Goal: Information Seeking & Learning: Understand process/instructions

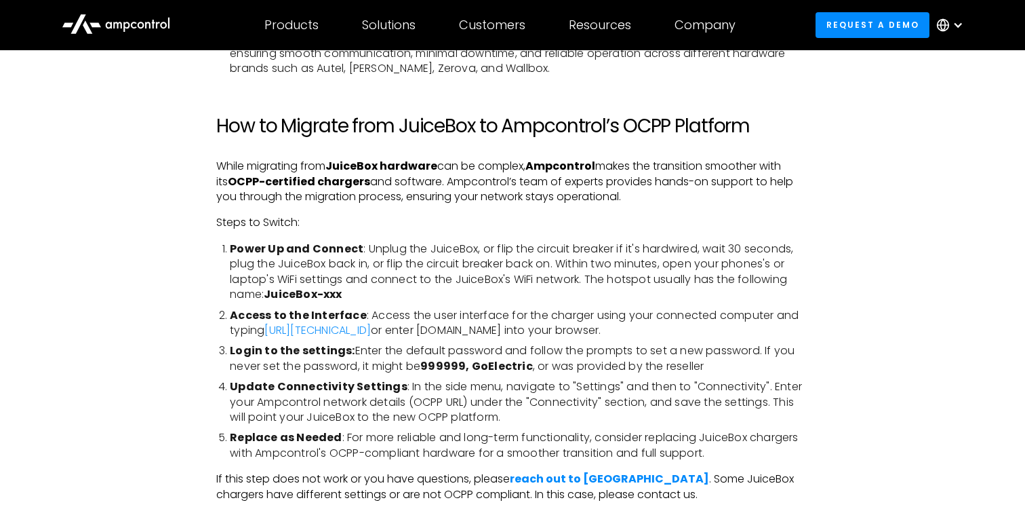
scroll to position [2125, 0]
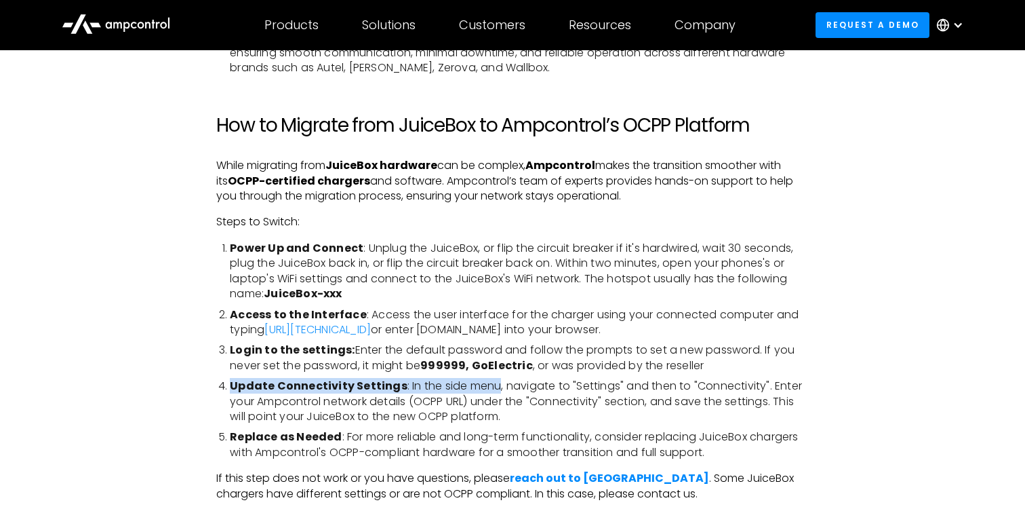
drag, startPoint x: 490, startPoint y: 389, endPoint x: 735, endPoint y: 376, distance: 245.2
click at [735, 376] on ol "Power Up and Connect : Unplug the JuiceBox, or flip the circuit breaker if it's…" at bounding box center [512, 350] width 593 height 219
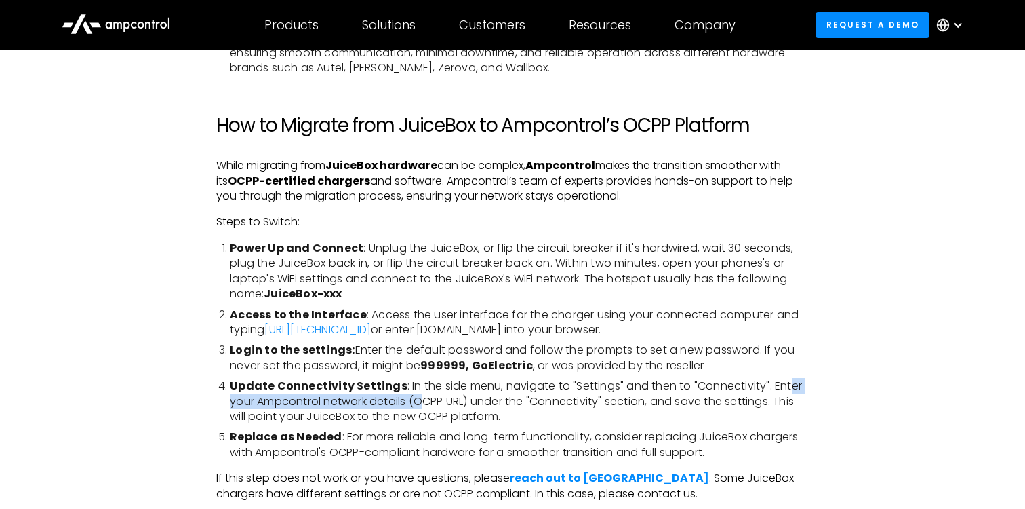
drag, startPoint x: 783, startPoint y: 390, endPoint x: 427, endPoint y: 404, distance: 356.3
click at [427, 404] on li "Update Connectivity Settings : In the side menu, navigate to "Settings" and the…" at bounding box center [519, 400] width 579 height 45
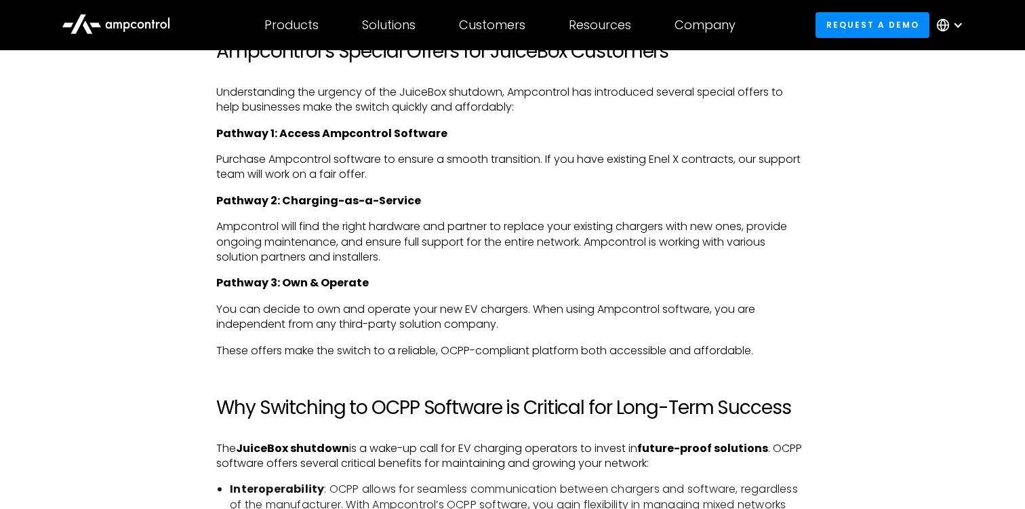
scroll to position [2995, 0]
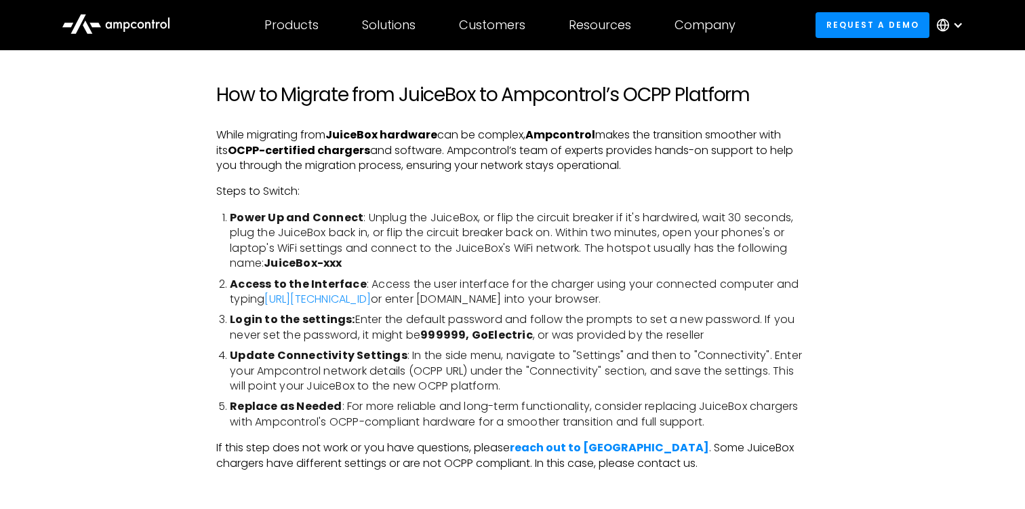
scroll to position [2171, 0]
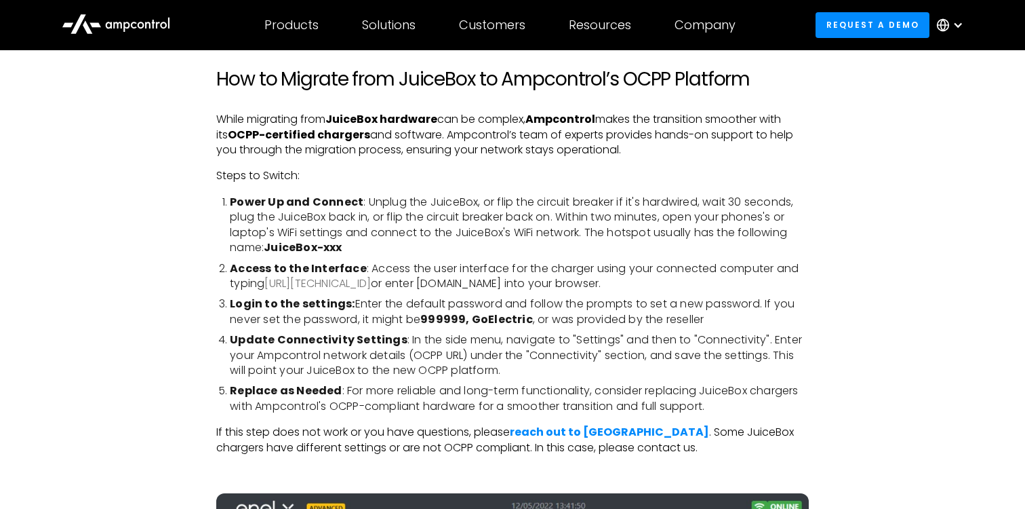
click at [302, 283] on link "[URL][TECHNICAL_ID]" at bounding box center [317, 283] width 106 height 16
drag, startPoint x: 391, startPoint y: 284, endPoint x: 448, endPoint y: 289, distance: 57.2
click at [448, 289] on li "Access to the Interface : Access the user interface for the charger using your …" at bounding box center [519, 276] width 579 height 31
copy li "[DOMAIN_NAME]"
click at [517, 340] on li "Update Connectivity Settings : In the side menu, navigate to "Settings" and the…" at bounding box center [519, 354] width 579 height 45
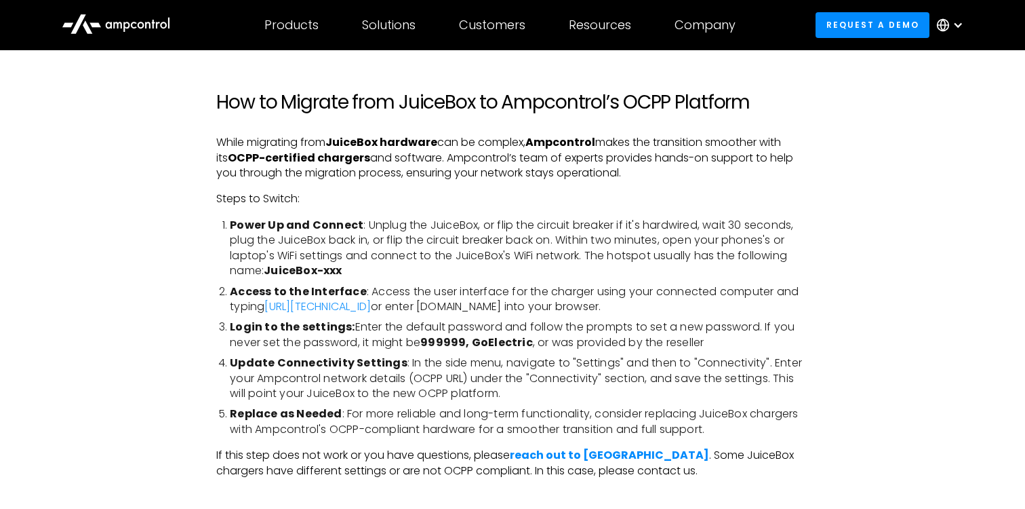
scroll to position [2140, 0]
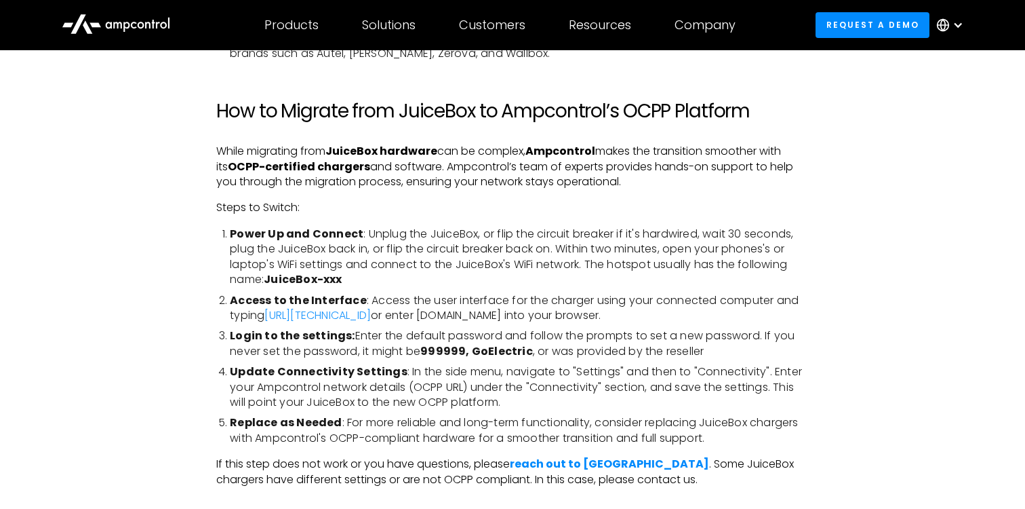
click at [163, 295] on div "With the recent announcement that Enel X Way is discontinuing its operations in…" at bounding box center [513, 284] width 930 height 3263
click at [315, 313] on link "[URL][TECHNICAL_ID]" at bounding box center [317, 315] width 106 height 16
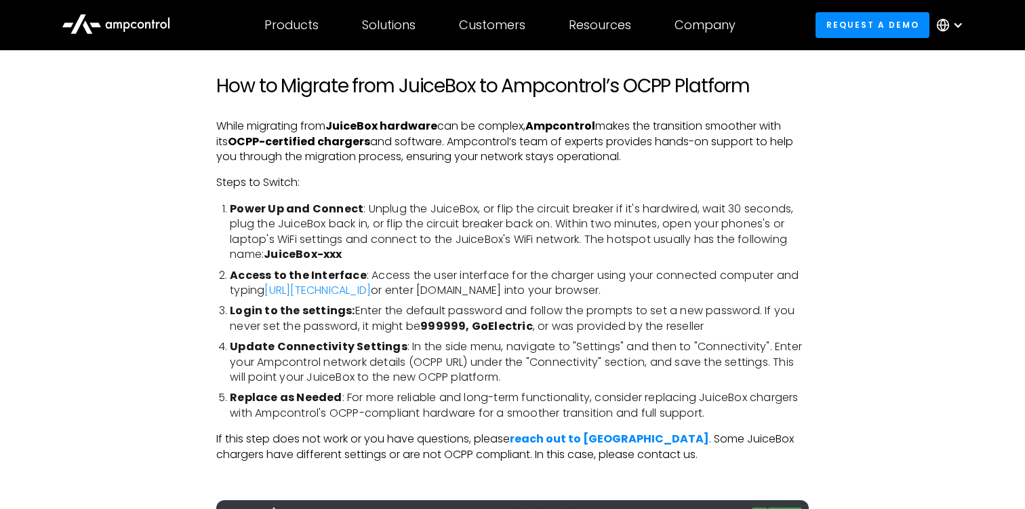
scroll to position [2174, 0]
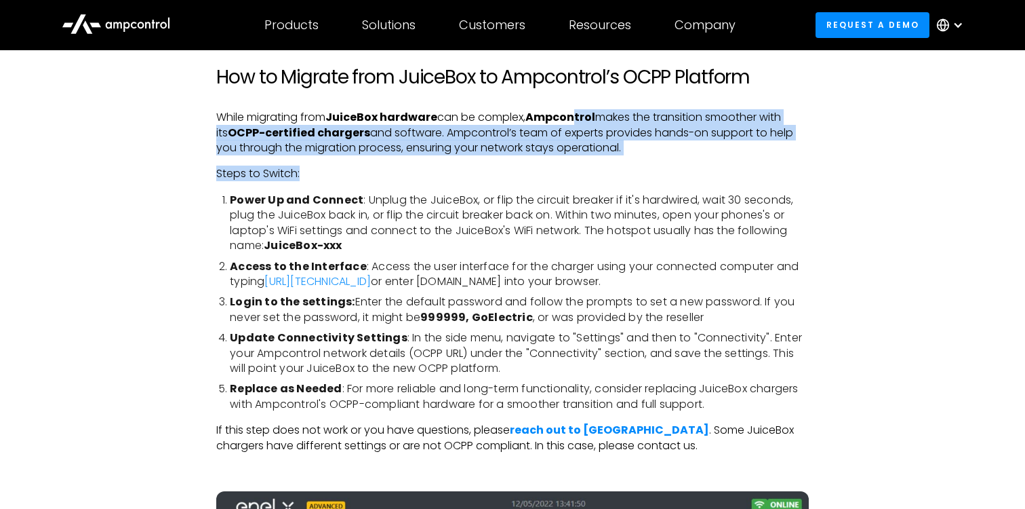
drag, startPoint x: 580, startPoint y: 113, endPoint x: 565, endPoint y: 170, distance: 59.5
click at [566, 170] on div "With the recent announcement that Enel X Way is discontinuing its operations in…" at bounding box center [512, 237] width 593 height 3236
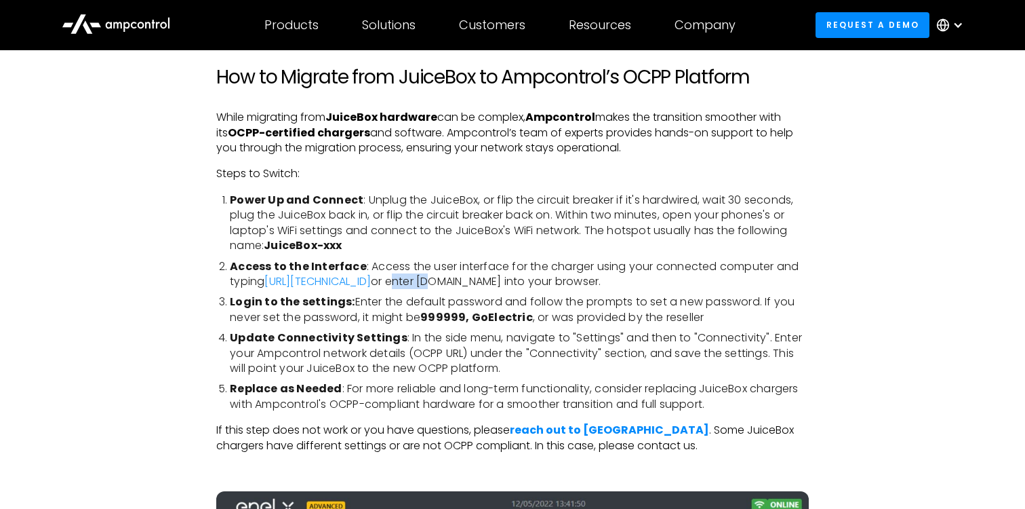
drag, startPoint x: 361, startPoint y: 275, endPoint x: 399, endPoint y: 281, distance: 38.4
click at [399, 281] on li "Access to the Interface : Access the user interface for the charger using your …" at bounding box center [519, 274] width 579 height 31
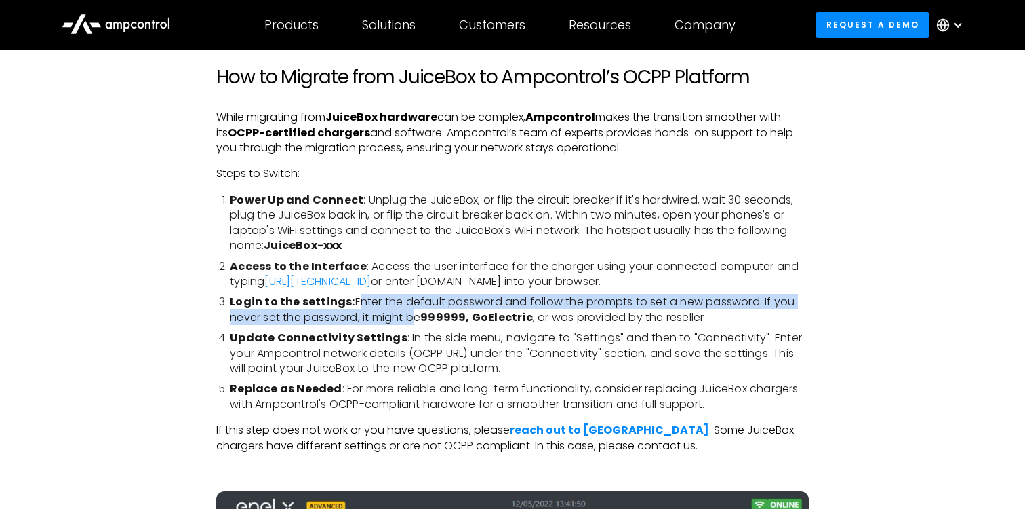
drag, startPoint x: 357, startPoint y: 302, endPoint x: 413, endPoint y: 311, distance: 56.2
click at [413, 311] on li "Login to the settings: Enter the default password and follow the prompts to set…" at bounding box center [519, 309] width 579 height 31
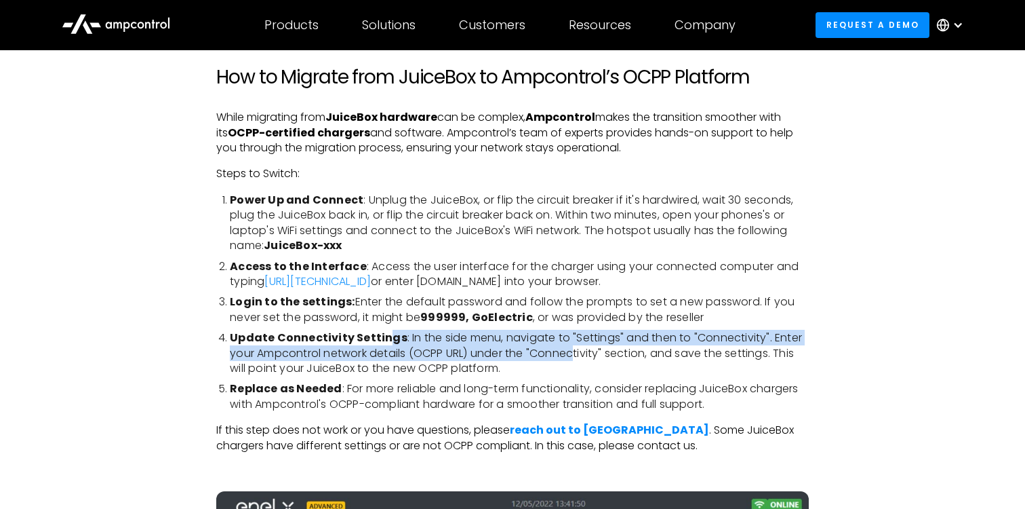
drag, startPoint x: 385, startPoint y: 338, endPoint x: 578, endPoint y: 350, distance: 193.7
click at [578, 350] on li "Update Connectivity Settings : In the side menu, navigate to "Settings" and the…" at bounding box center [519, 352] width 579 height 45
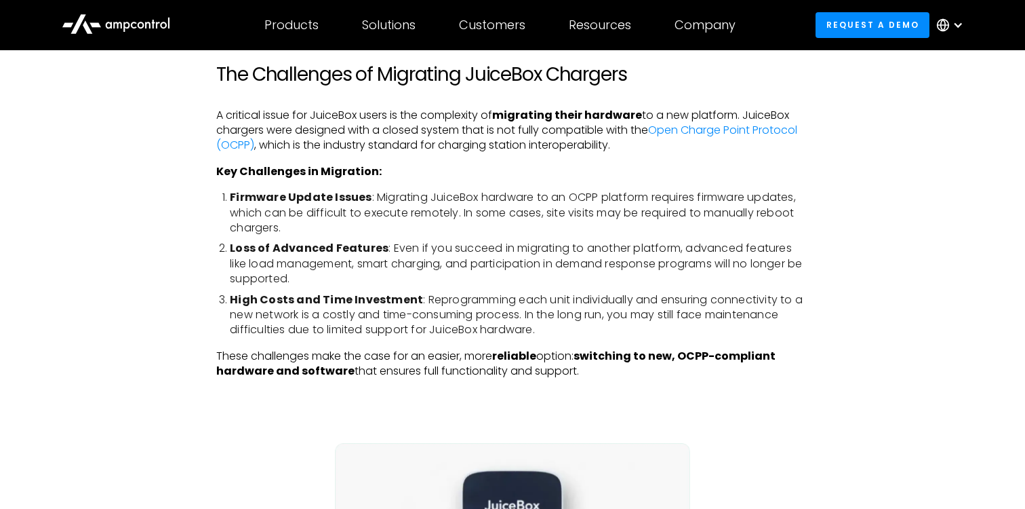
scroll to position [1449, 0]
